Goal: Information Seeking & Learning: Learn about a topic

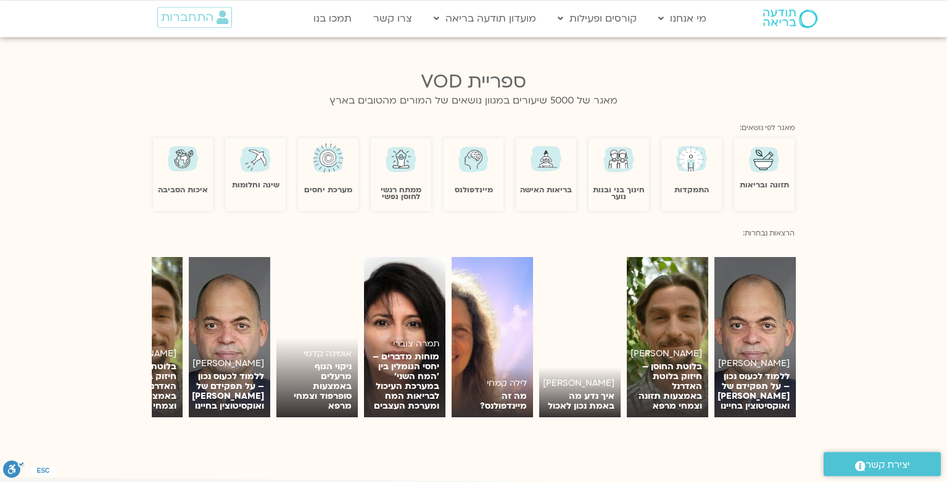
scroll to position [1036, 0]
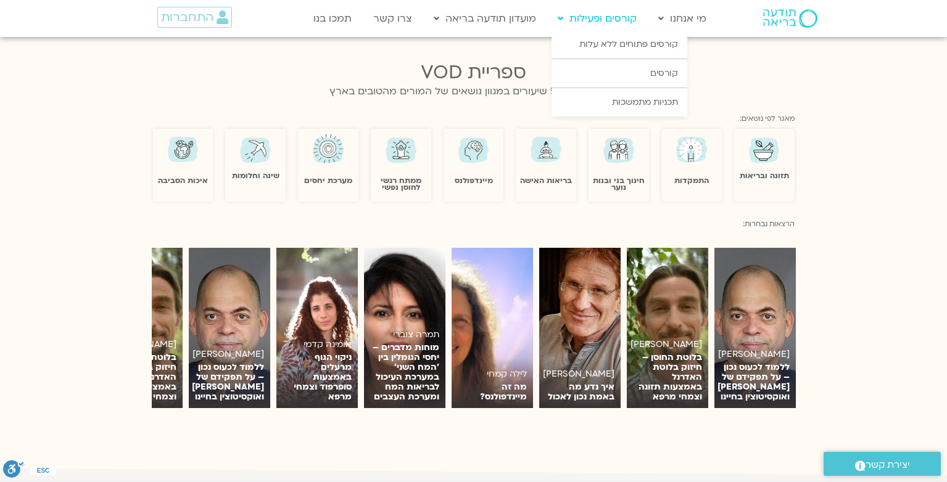
click at [566, 21] on link "קורסים ופעילות" at bounding box center [596, 18] width 91 height 23
click at [672, 73] on link "קורסים" at bounding box center [619, 73] width 136 height 28
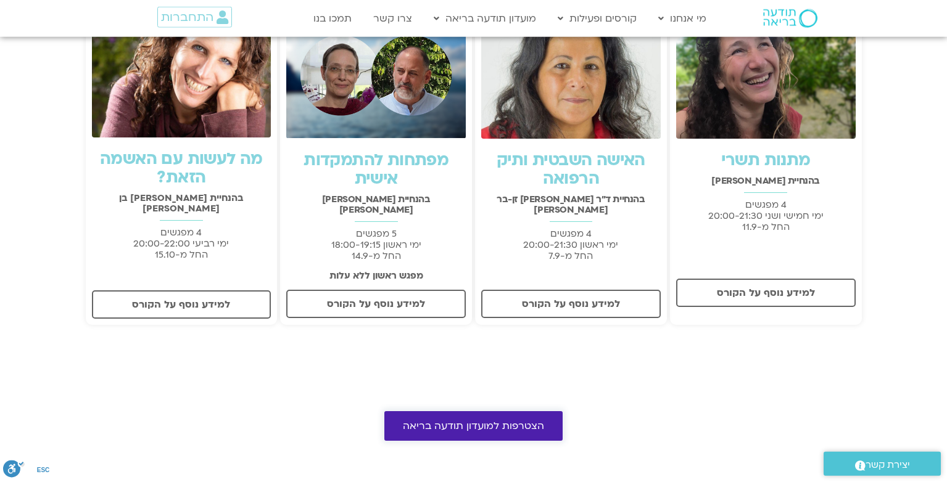
scroll to position [422, 0]
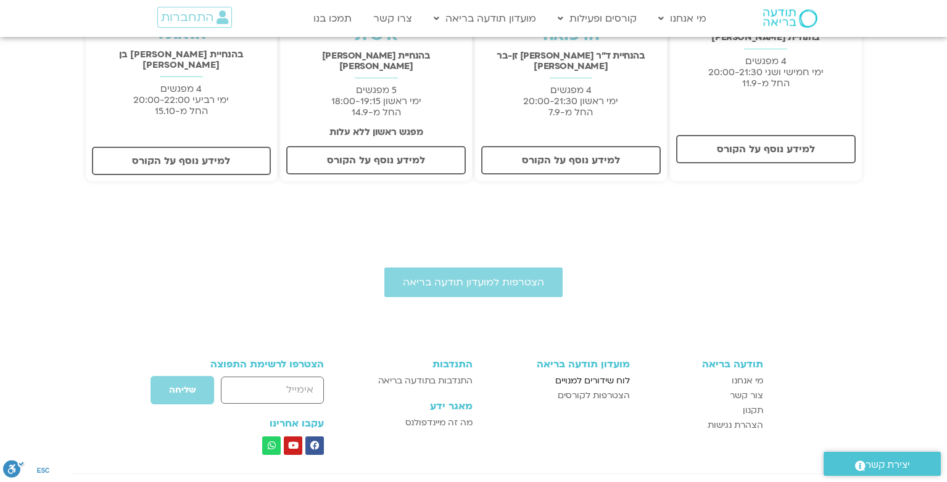
click at [609, 374] on span "לוח שידורים למנויים" at bounding box center [592, 381] width 75 height 15
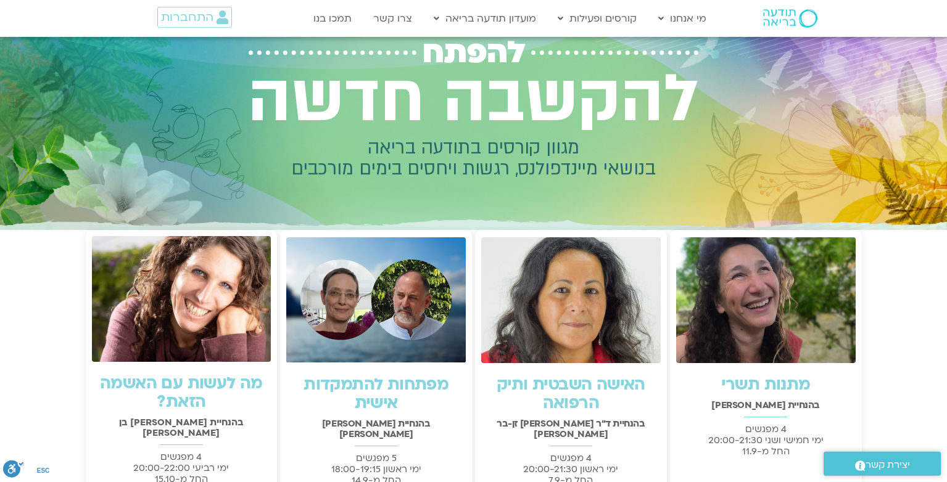
scroll to position [0, 0]
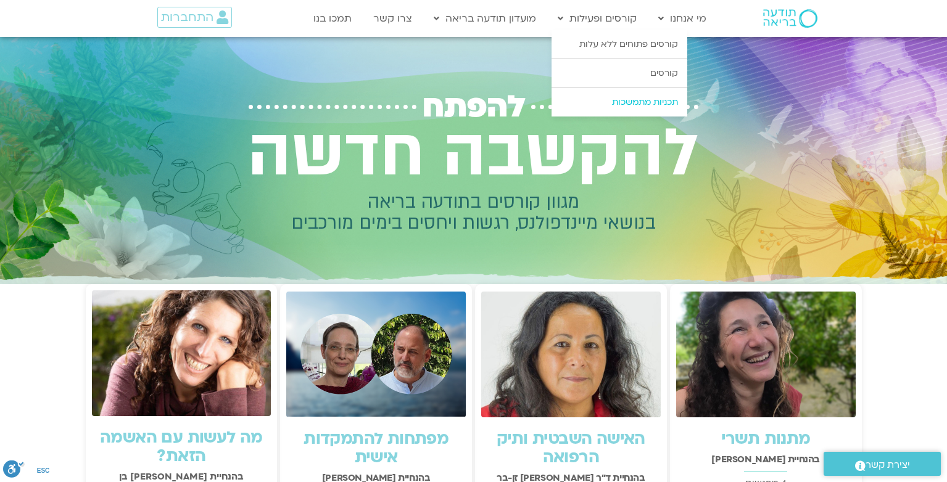
click at [642, 103] on link "תכניות מתמשכות" at bounding box center [619, 102] width 136 height 28
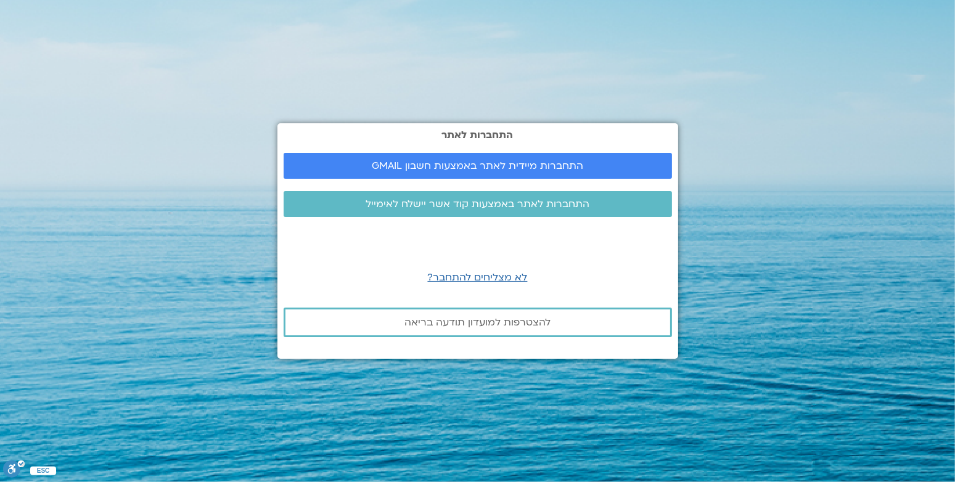
click at [699, 153] on section "התחברות לאתר התחברות מיידית לאתר באמצעות חשבון GMAIL התחברות לאתר באמצעות קוד א…" at bounding box center [477, 241] width 955 height 482
click at [530, 205] on span "התחברות לאתר באמצעות קוד אשר יישלח לאימייל" at bounding box center [478, 204] width 224 height 11
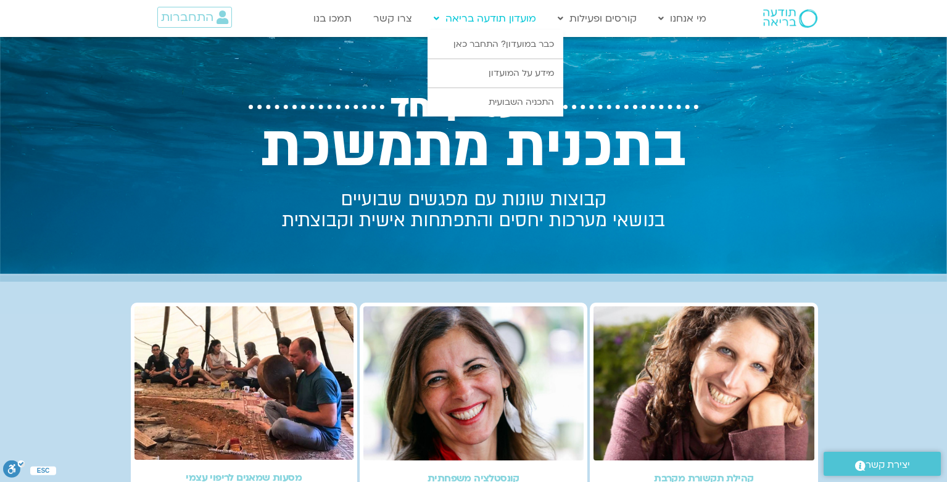
click at [492, 20] on link "מועדון תודעה בריאה" at bounding box center [484, 18] width 115 height 23
click at [498, 17] on link "מועדון תודעה בריאה" at bounding box center [484, 18] width 115 height 23
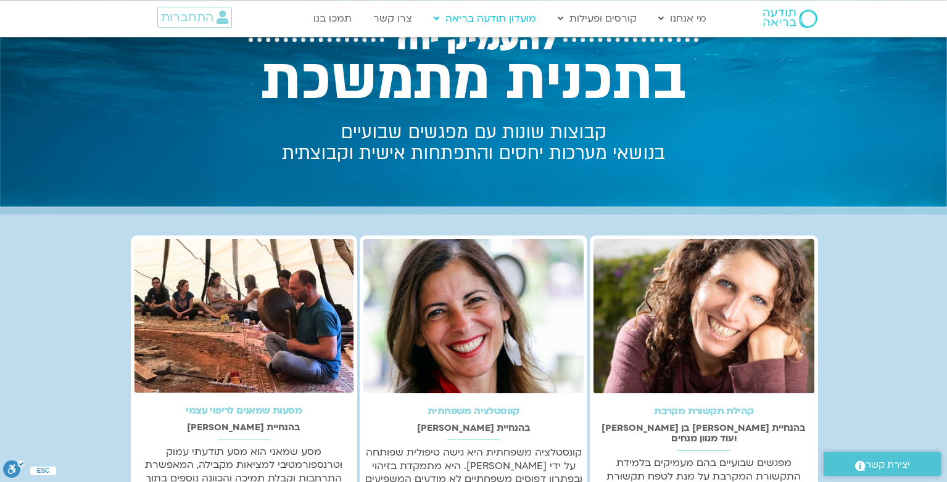
scroll to position [65, 0]
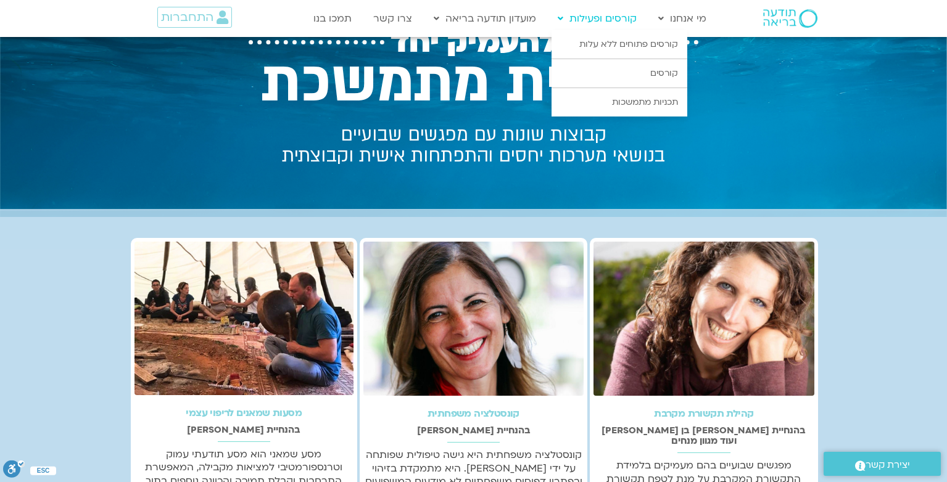
click at [585, 20] on link "קורסים ופעילות" at bounding box center [596, 18] width 91 height 23
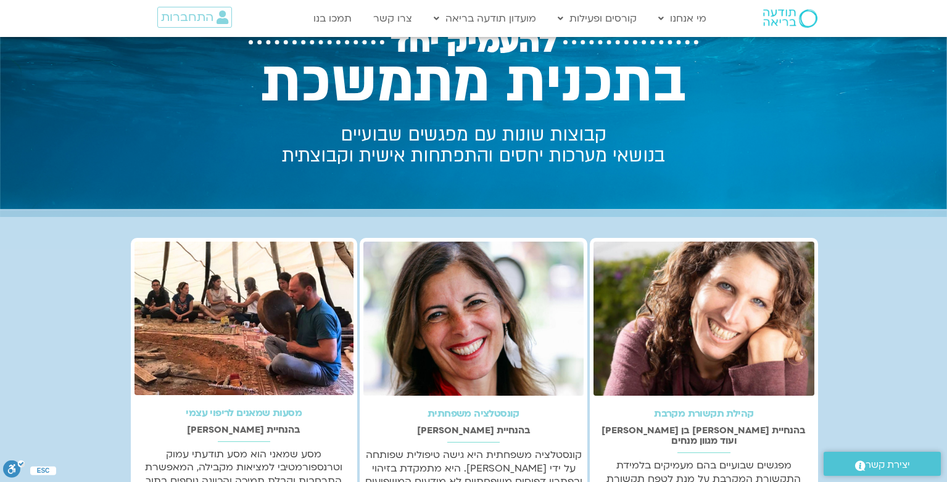
click at [776, 20] on img at bounding box center [790, 18] width 54 height 19
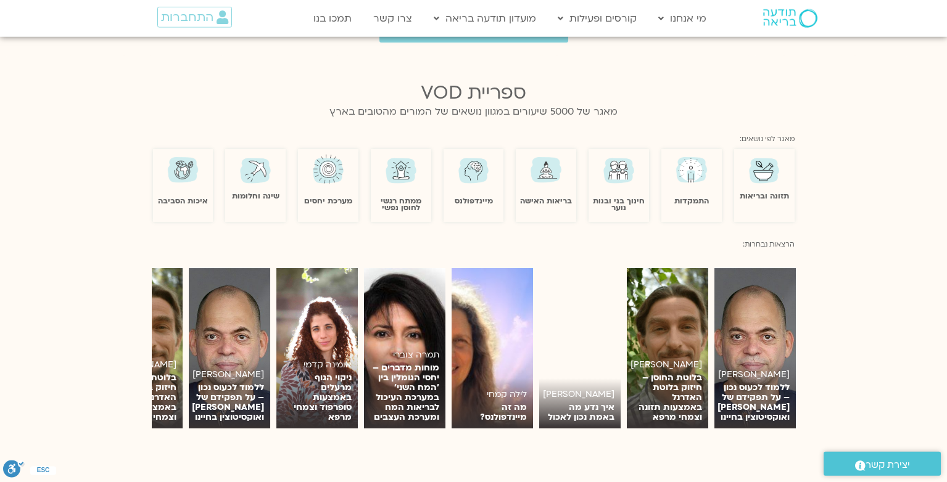
scroll to position [1101, 0]
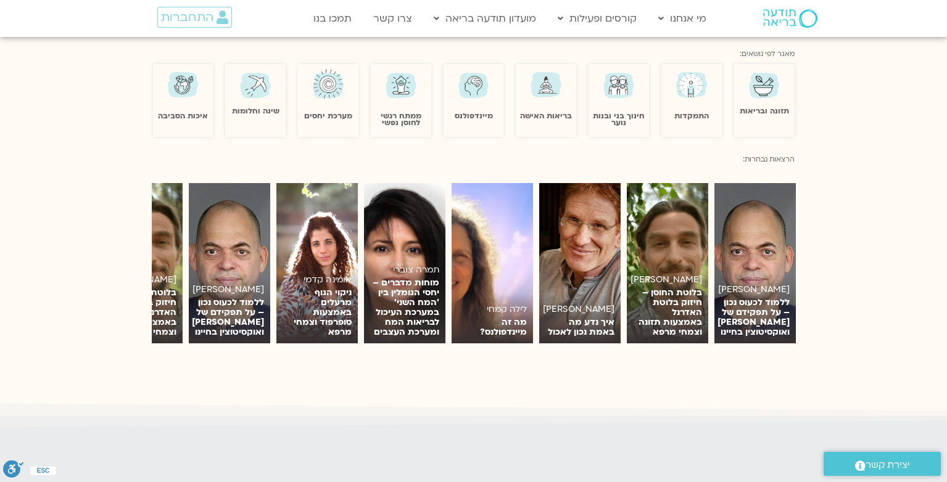
click at [141, 276] on div "אומינה קדמי ניקוי הגוף מרעלים באמצעות סופרפוד וצמחי מרפא לצפייה תמיר אשמן ללמוד…" at bounding box center [473, 263] width 675 height 160
click at [171, 274] on p "בלוטת החוסן – חיזוק בלוטת האדרנל באמצעות תזונה וצמחי מרפא" at bounding box center [141, 287] width 69 height 49
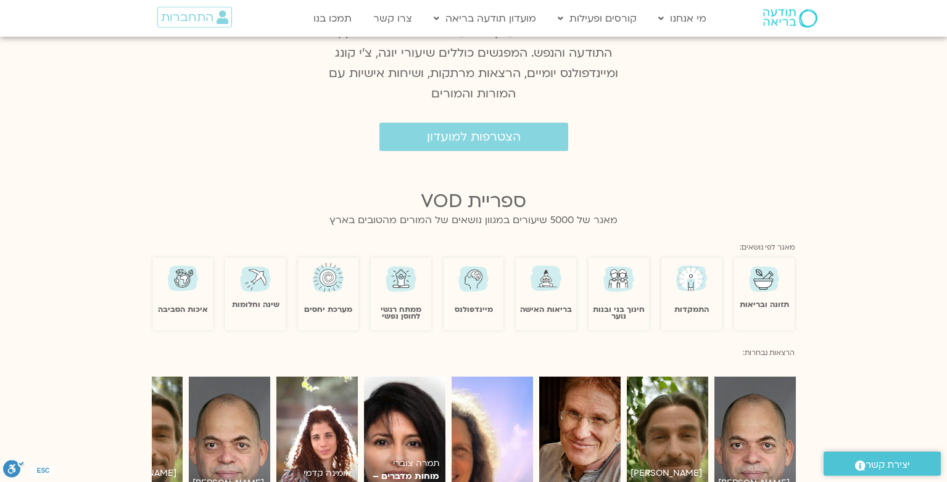
scroll to position [907, 0]
click at [334, 269] on img at bounding box center [328, 278] width 36 height 35
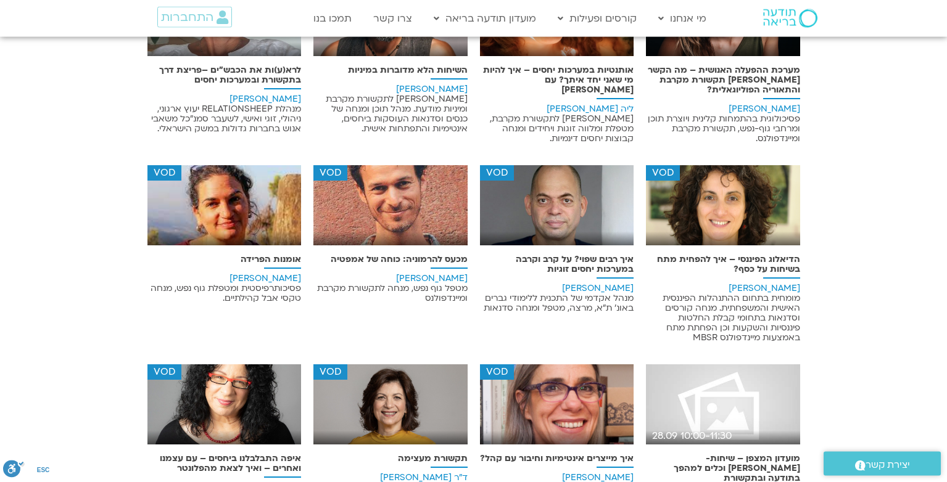
scroll to position [1166, 0]
